Goal: Information Seeking & Learning: Learn about a topic

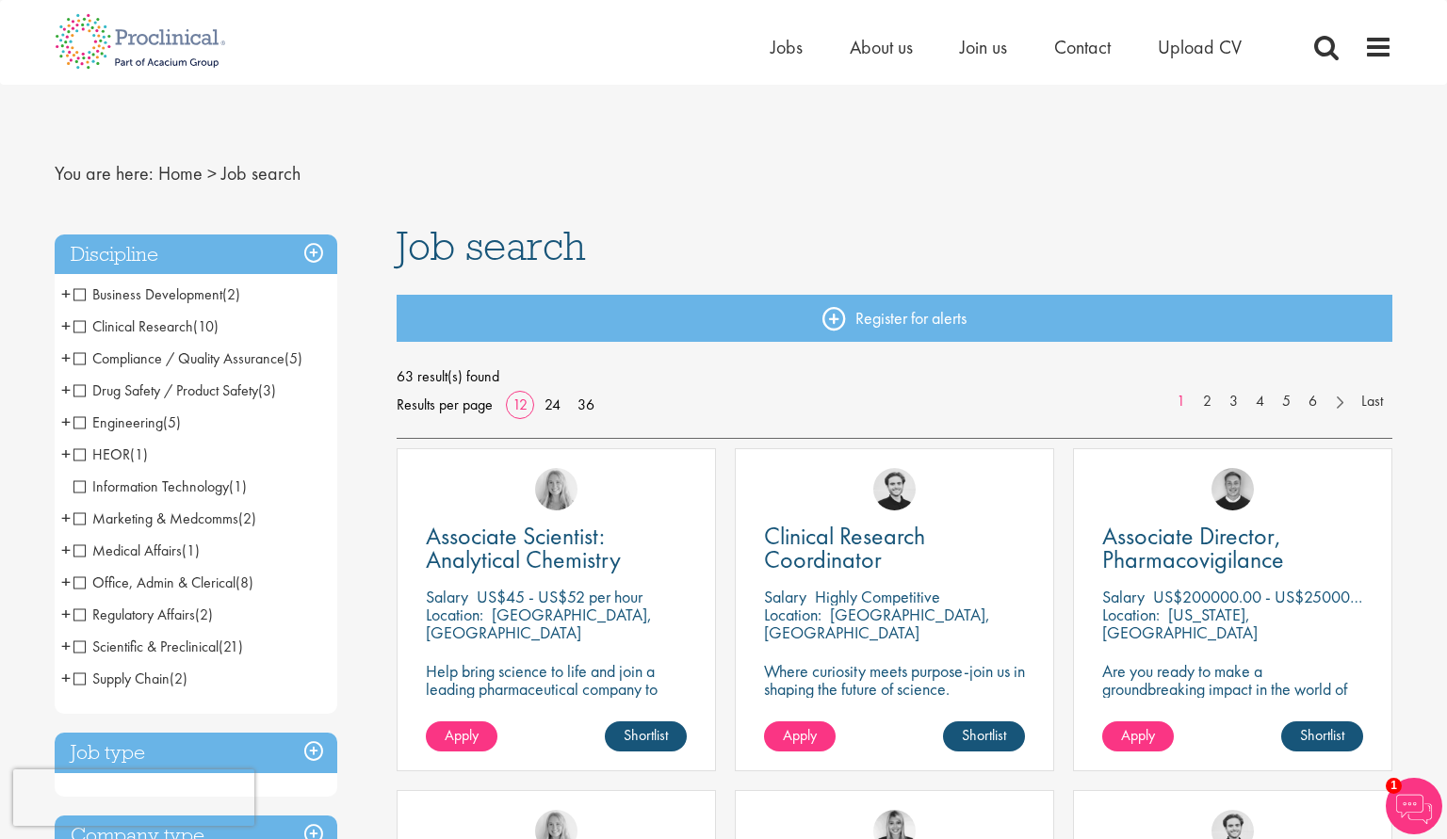
click at [171, 578] on span "Office, Admin & Clerical" at bounding box center [154, 583] width 162 height 20
click at [76, 582] on span "Office, Admin & Clerical" at bounding box center [154, 583] width 162 height 20
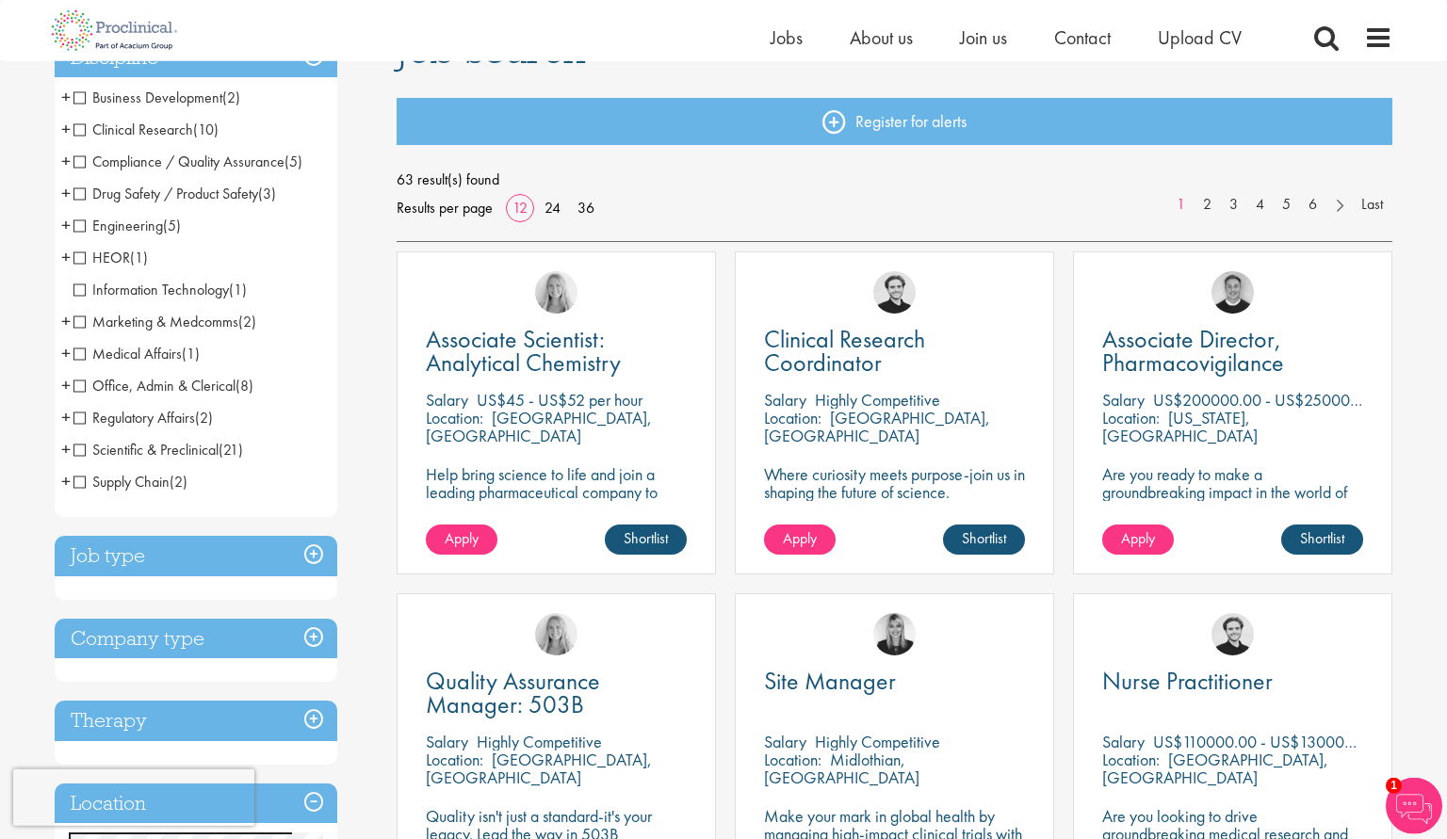
scroll to position [196, 0]
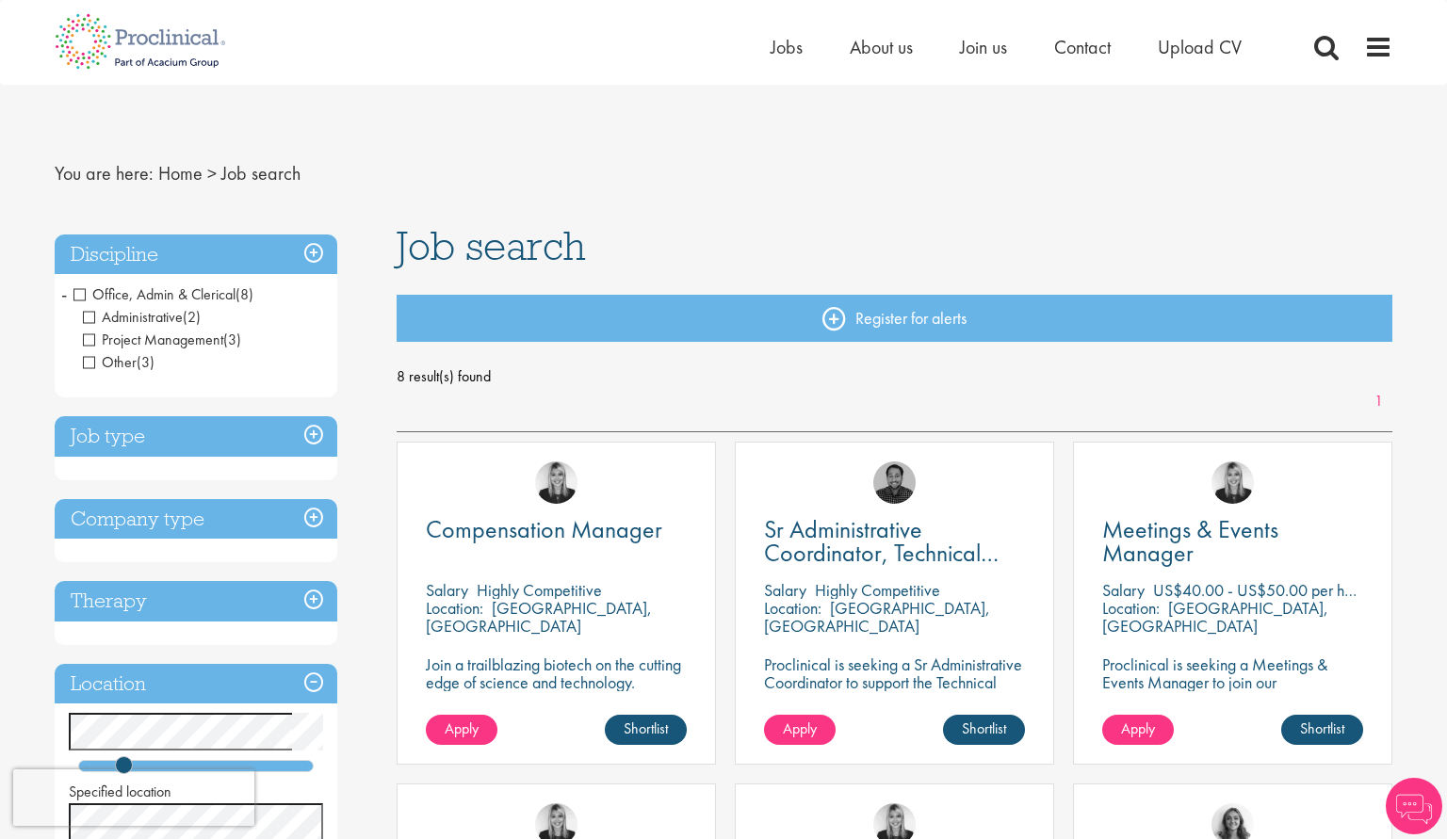
click at [78, 290] on span "Office, Admin & Clerical" at bounding box center [154, 295] width 162 height 20
click at [323, 248] on h3 "Discipline" at bounding box center [196, 255] width 283 height 41
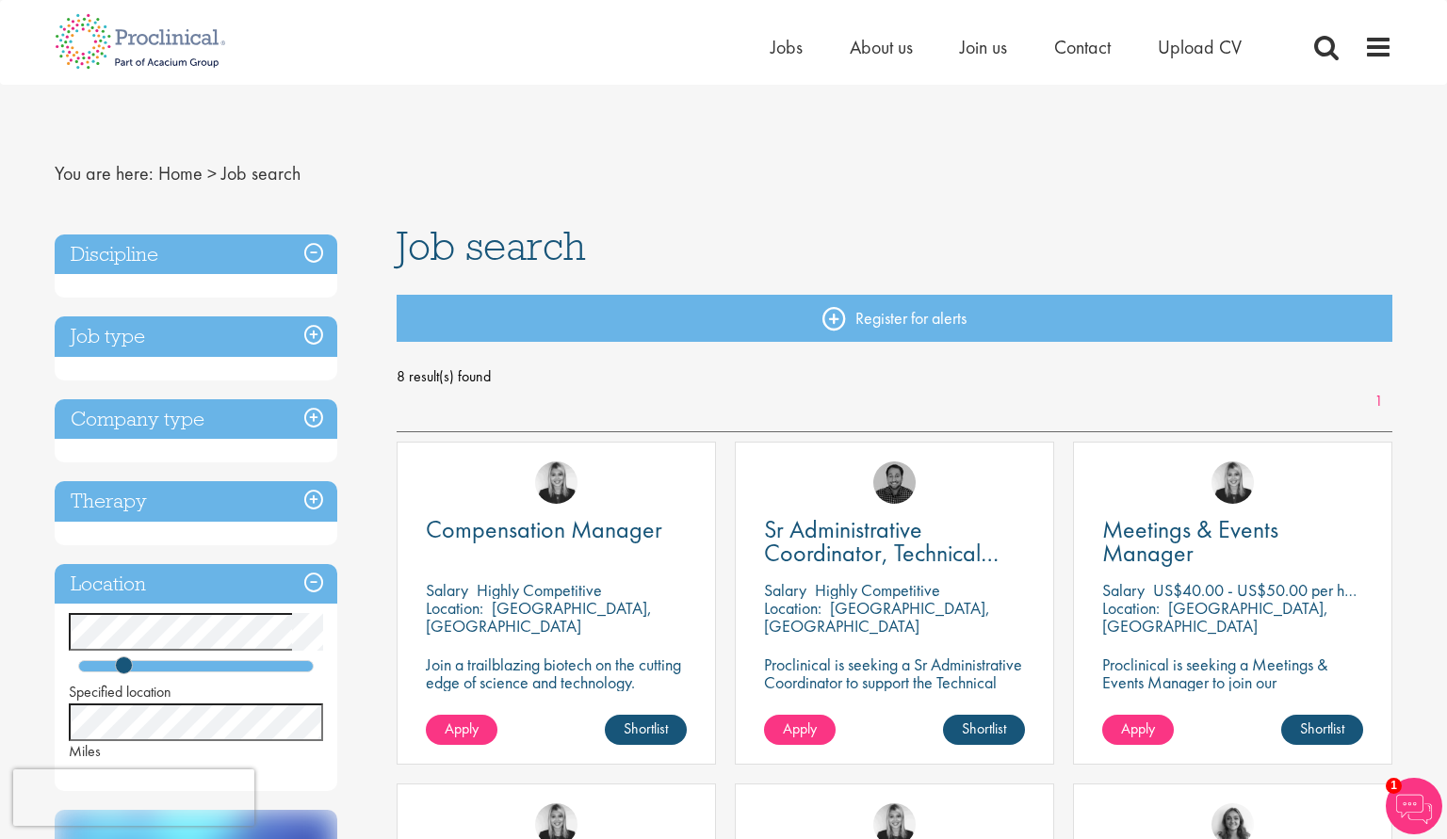
click at [318, 257] on h3 "Discipline" at bounding box center [196, 255] width 283 height 41
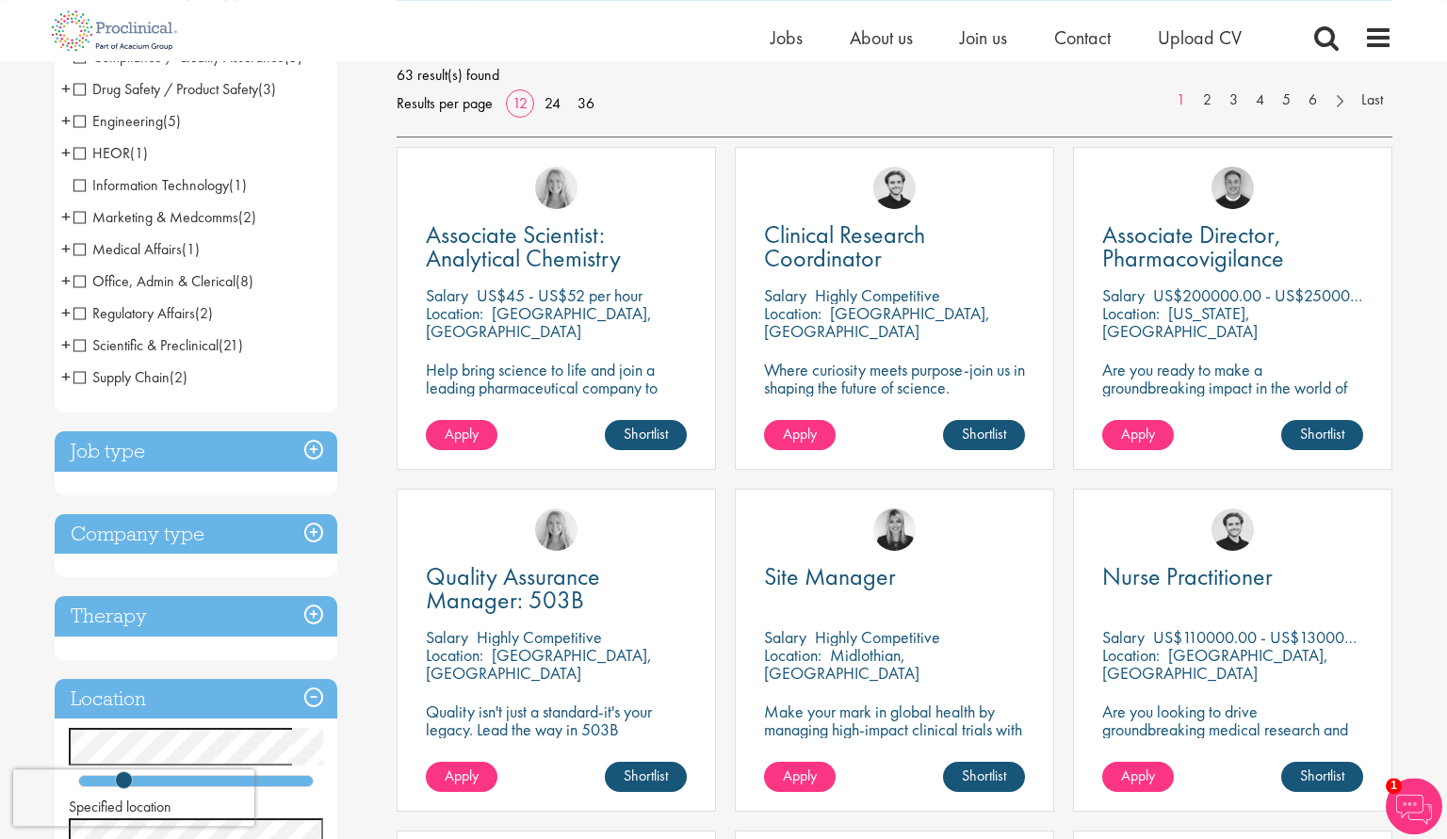
scroll to position [294, 0]
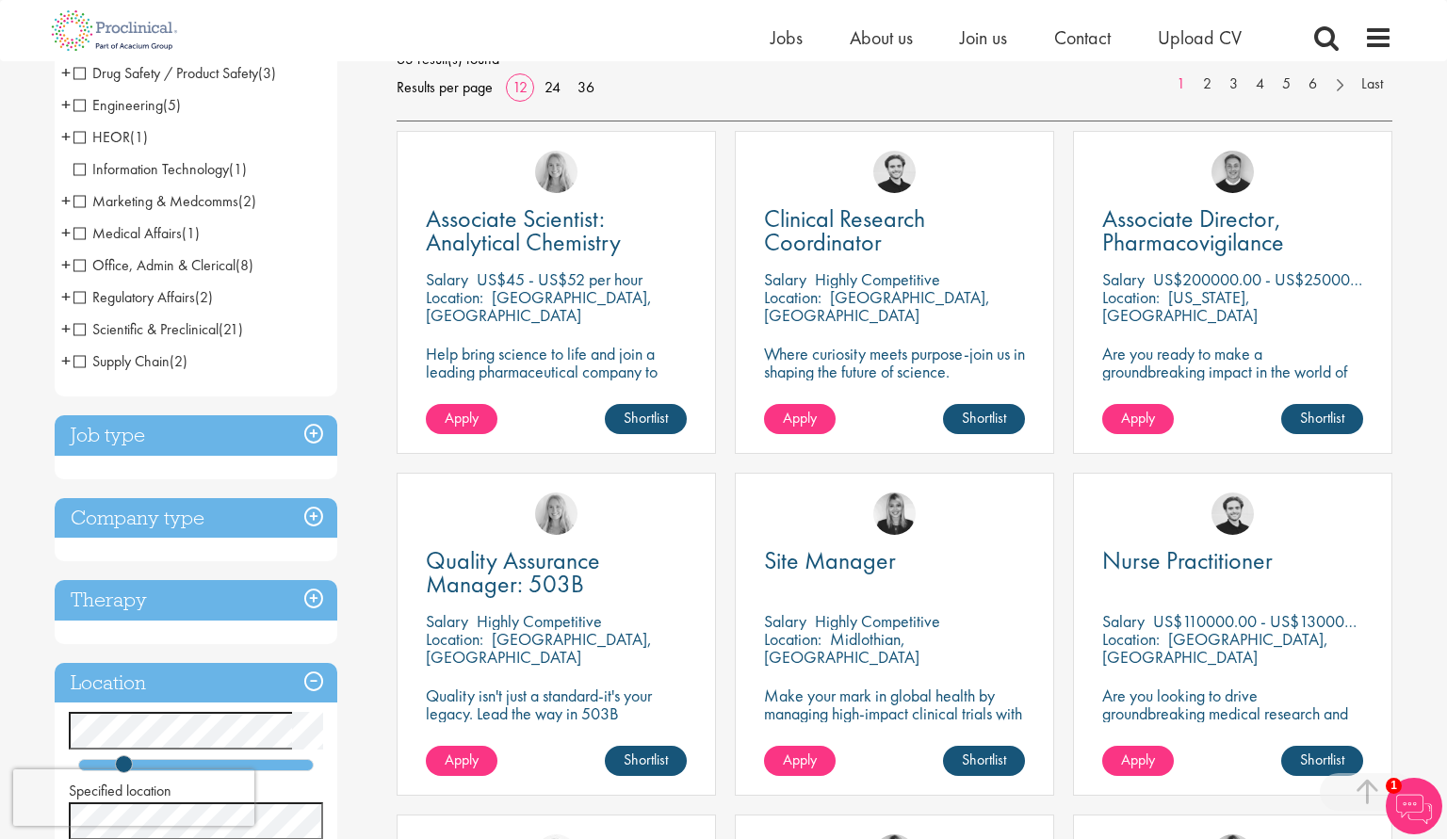
click at [252, 457] on div "Job type Permanent (20) Contract (43)" at bounding box center [196, 447] width 283 height 64
click at [330, 445] on h3 "Job type" at bounding box center [196, 435] width 283 height 41
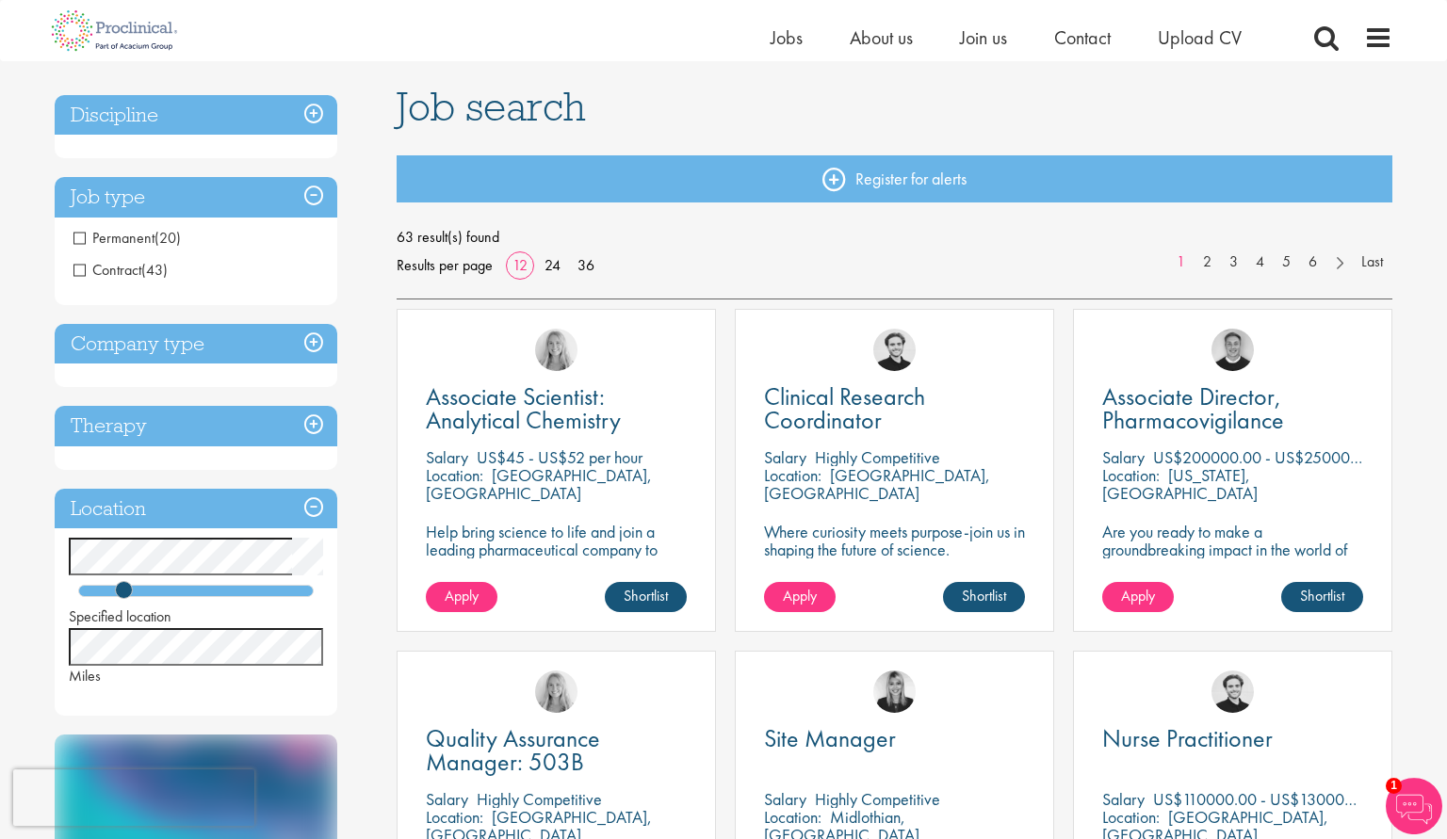
scroll to position [98, 0]
